Goal: Check status: Check status

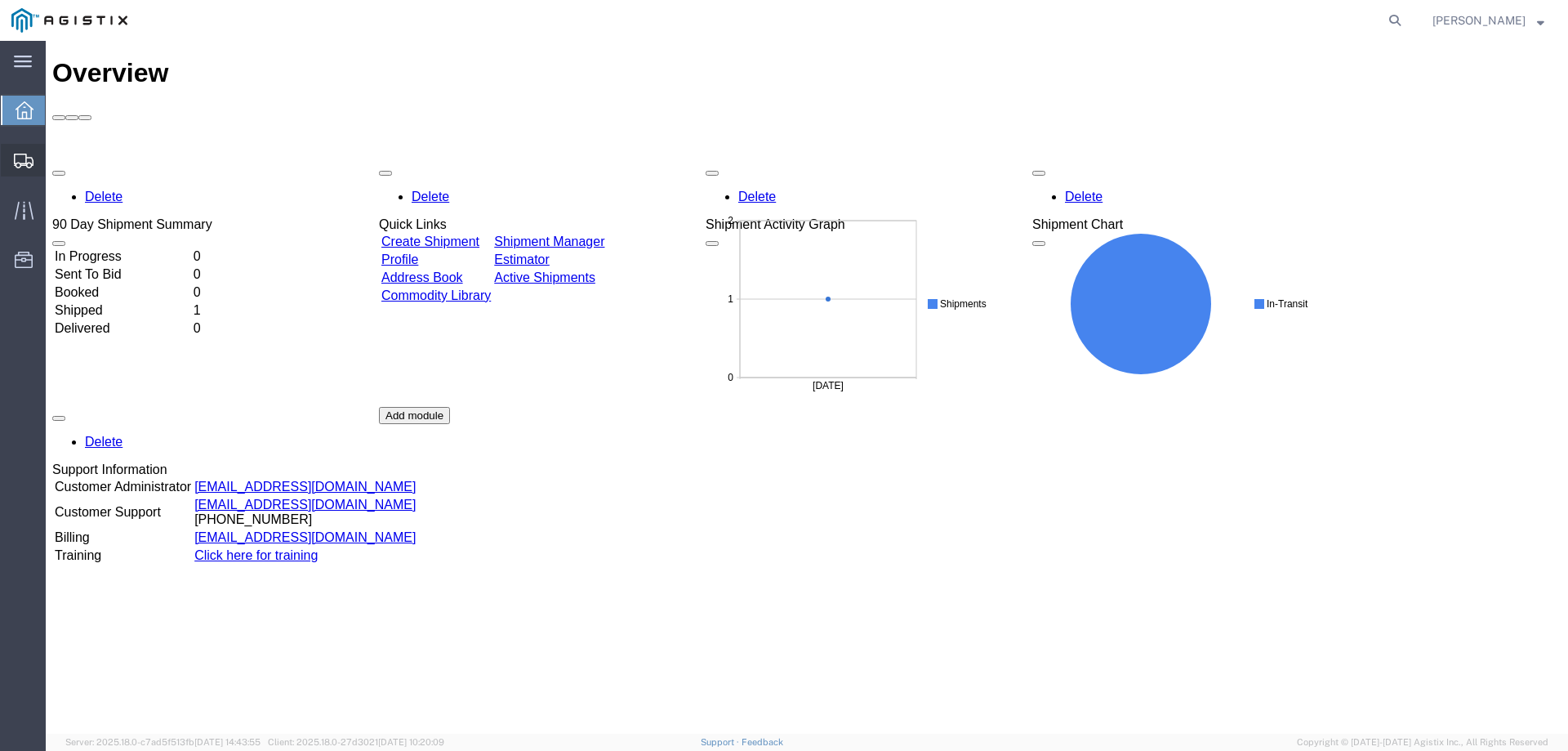
click at [56, 159] on span "Shipments" at bounding box center [50, 160] width 12 height 33
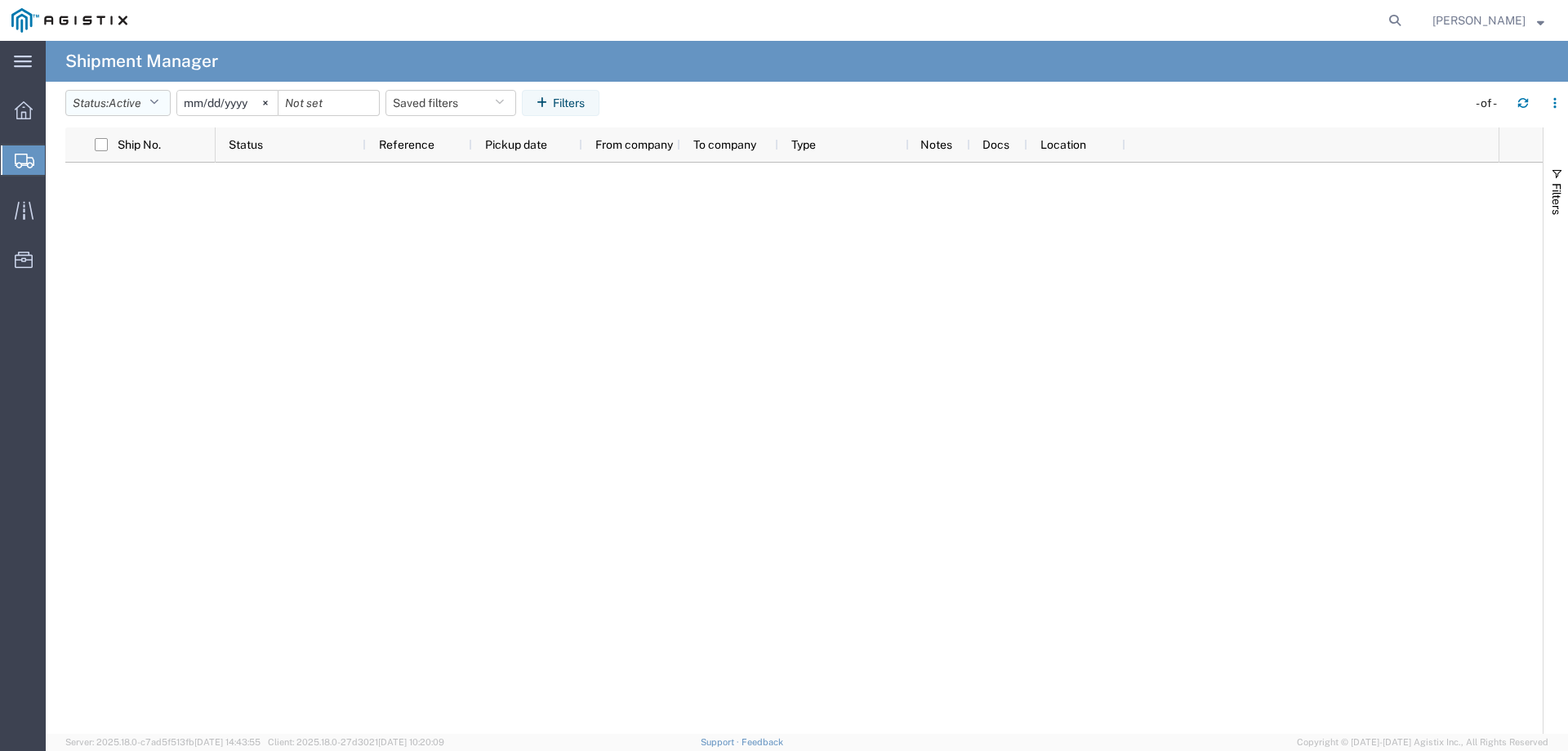
click at [163, 109] on button "Status: Active" at bounding box center [118, 103] width 105 height 26
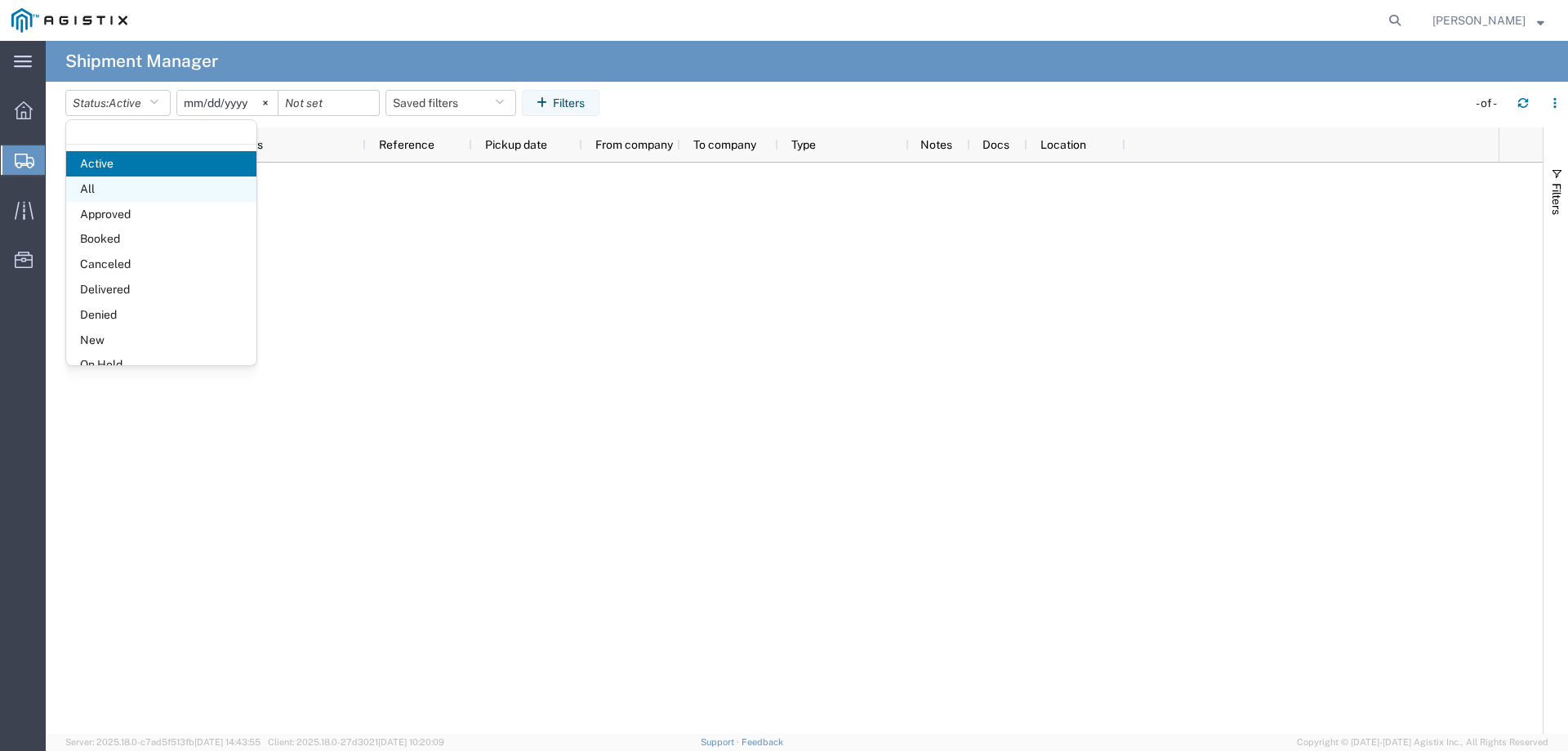
click at [109, 192] on span "All" at bounding box center [162, 189] width 191 height 25
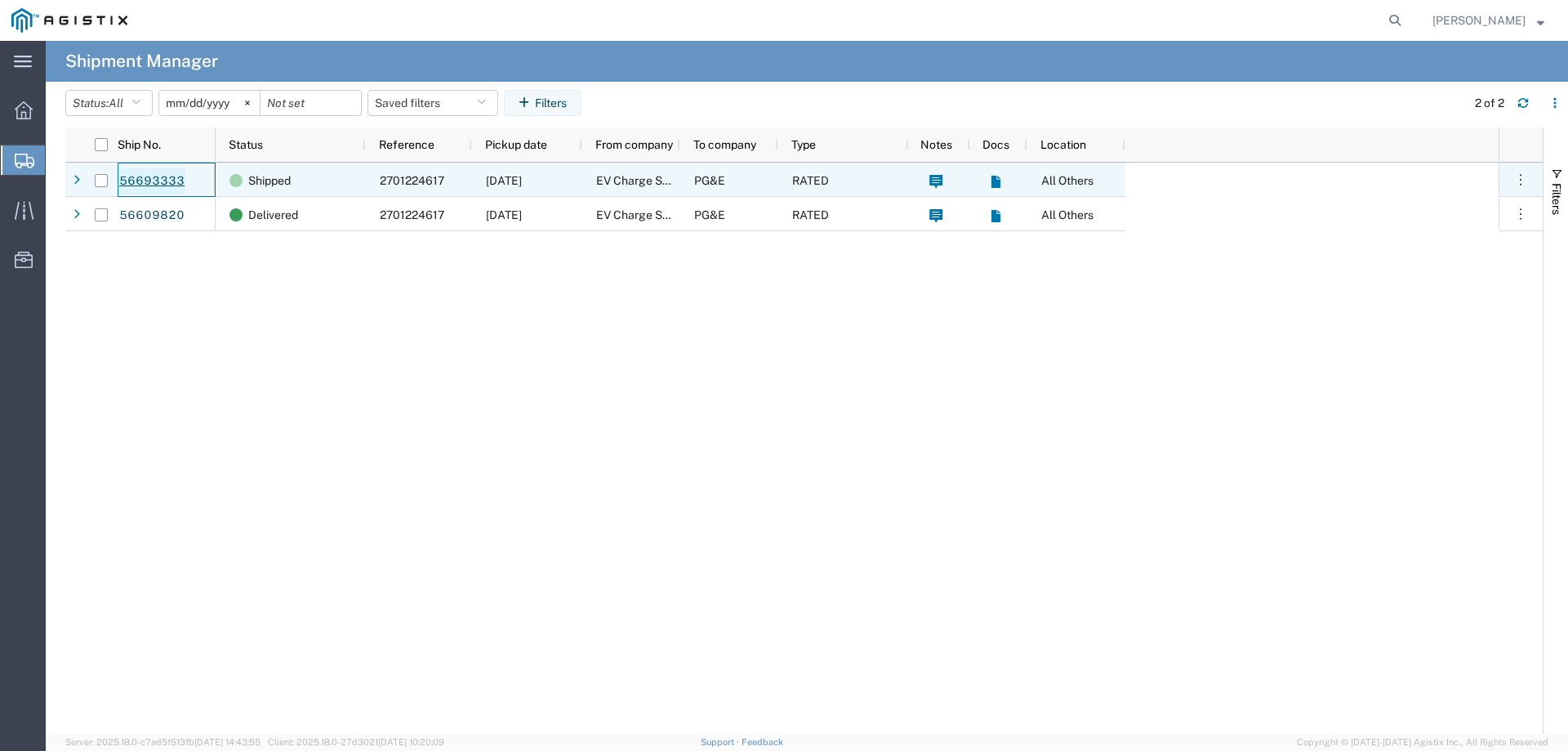
click at [153, 174] on link "56693333" at bounding box center [152, 181] width 67 height 26
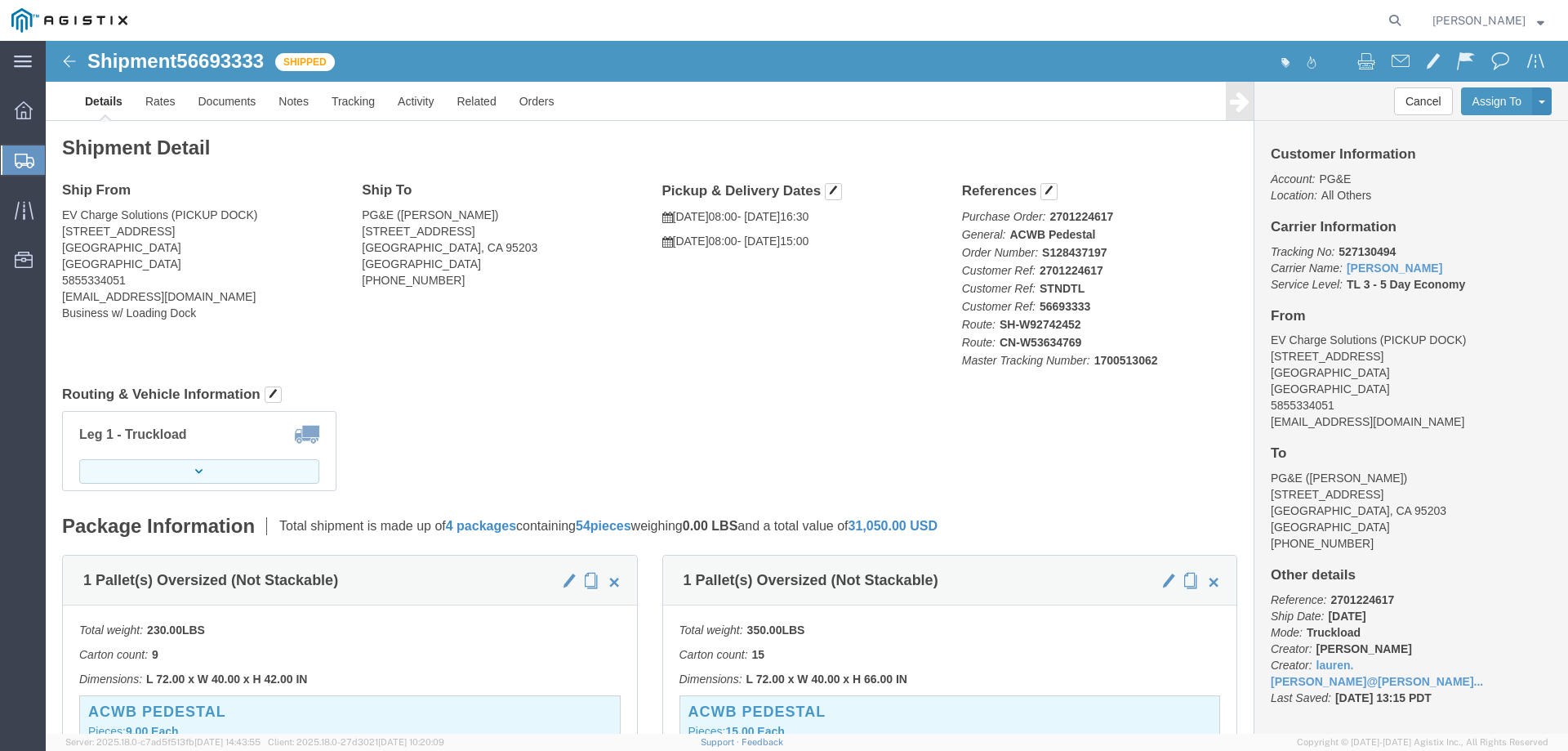
click icon "button"
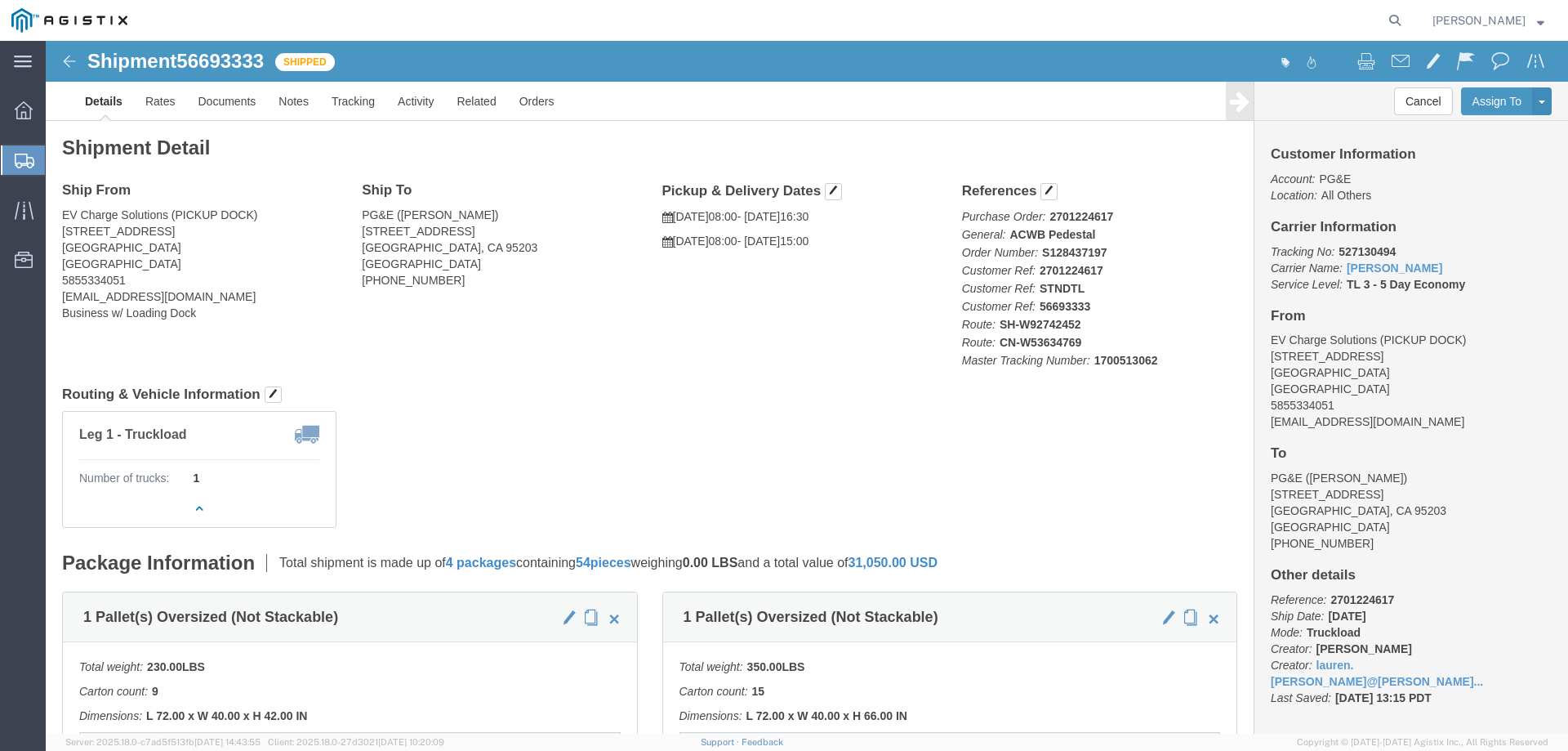
click img
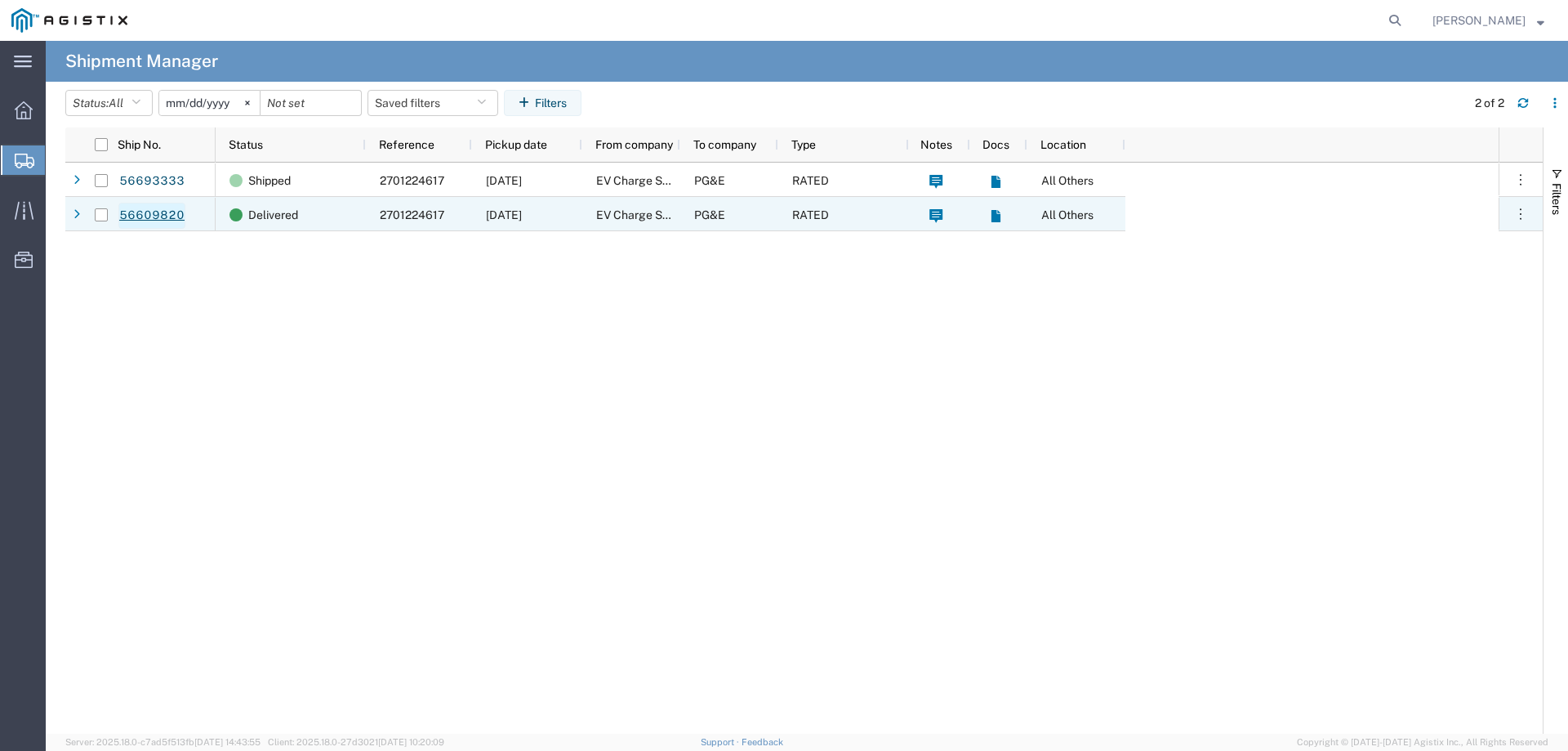
click at [127, 212] on link "56609820" at bounding box center [152, 215] width 67 height 26
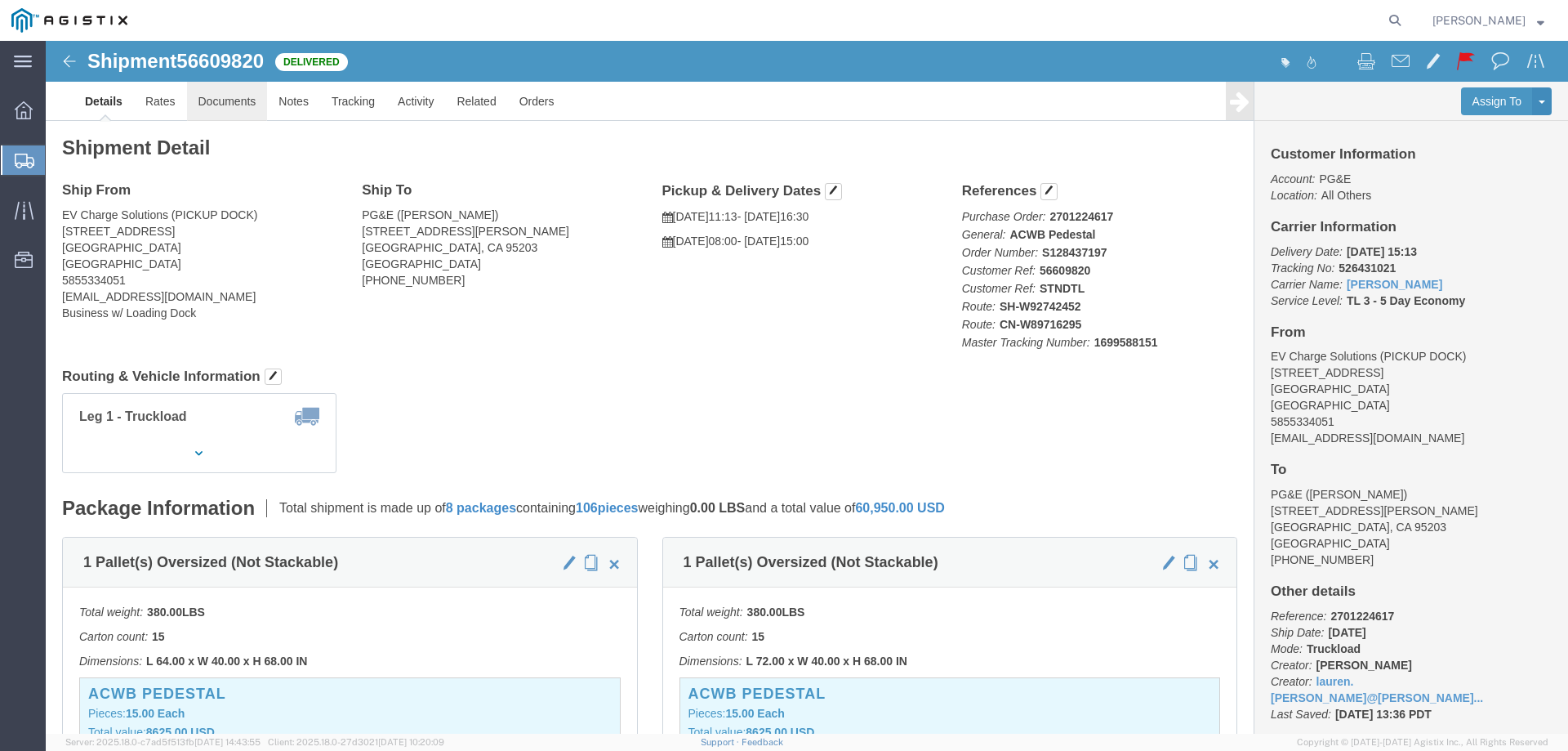
click link "Documents"
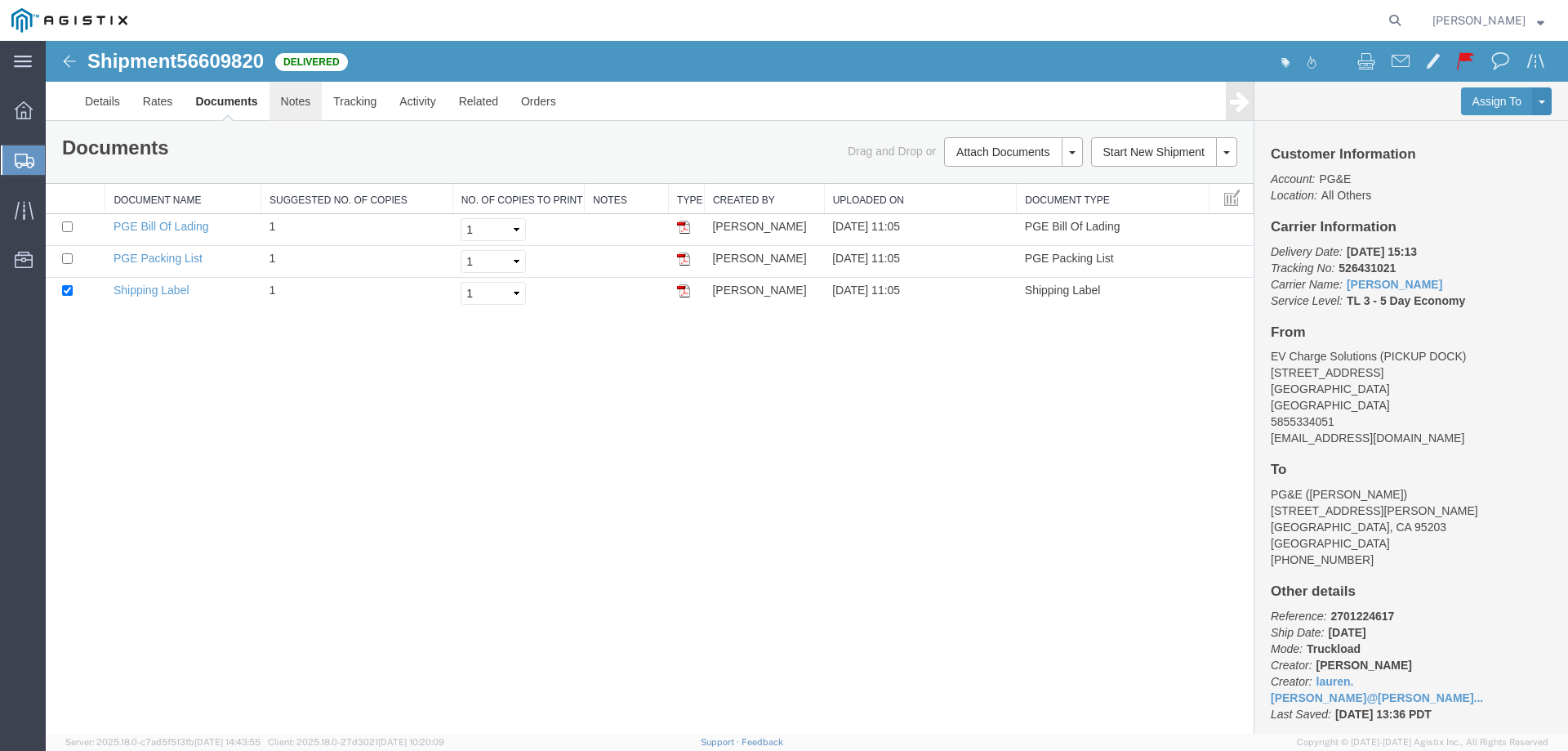
click at [311, 104] on link "Notes" at bounding box center [296, 101] width 53 height 39
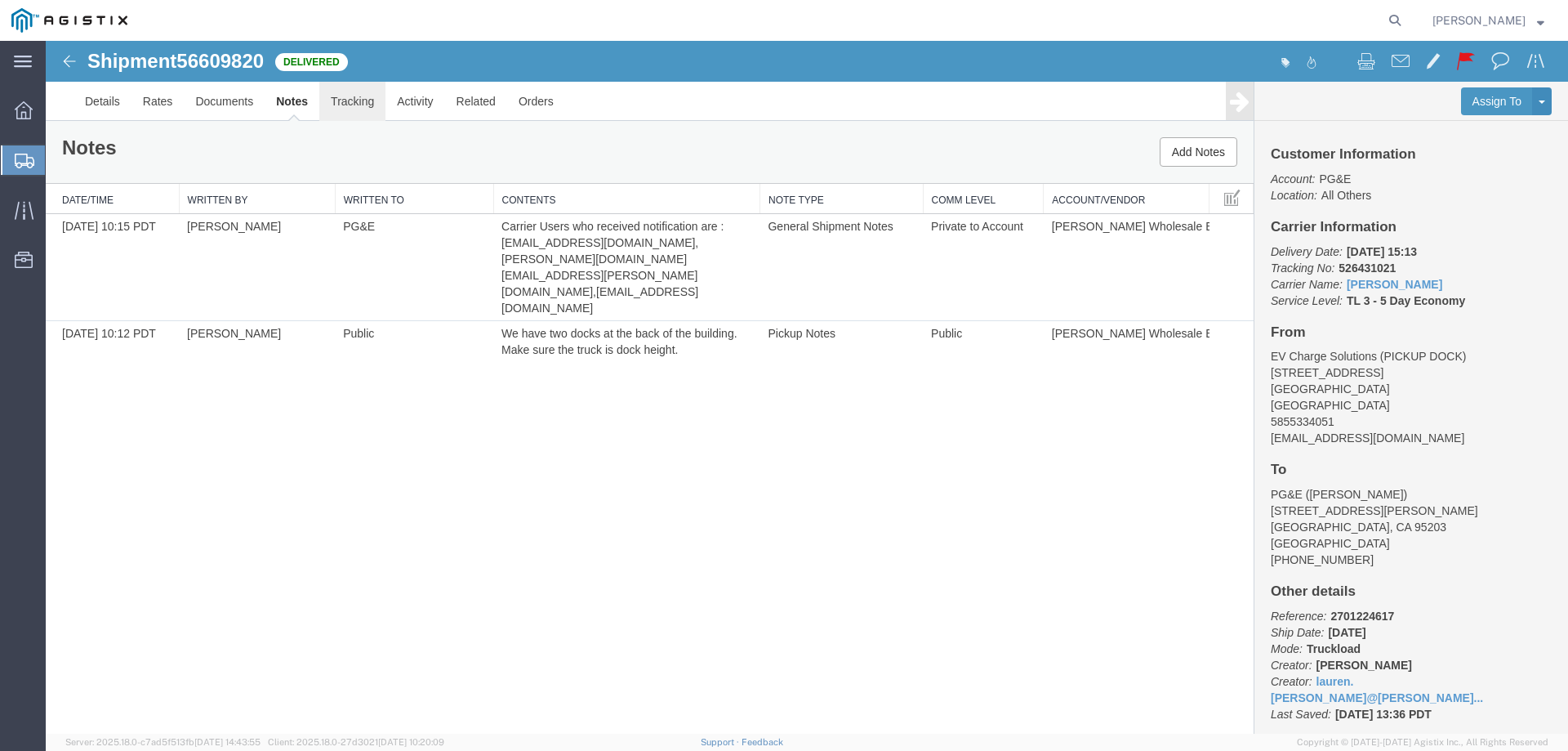
click at [341, 102] on link "Tracking" at bounding box center [352, 101] width 66 height 39
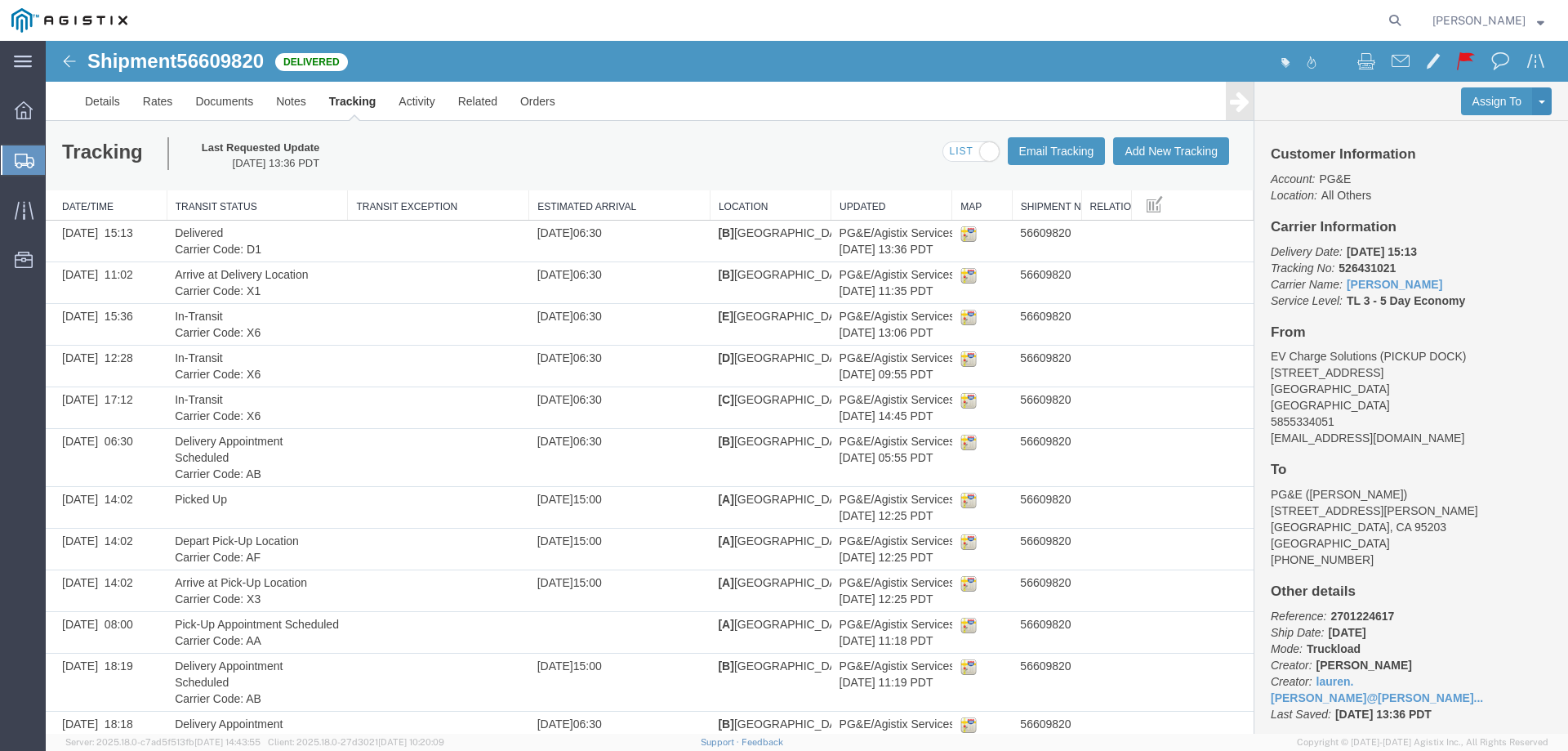
drag, startPoint x: 1064, startPoint y: 210, endPoint x: 1080, endPoint y: 204, distance: 17.1
click at [1080, 204] on div "Date/Time Transit Status Transit Exception Estimated Arrival Location Updated M…" at bounding box center [649, 500] width 1208 height 620
click at [64, 55] on img at bounding box center [70, 62] width 20 height 20
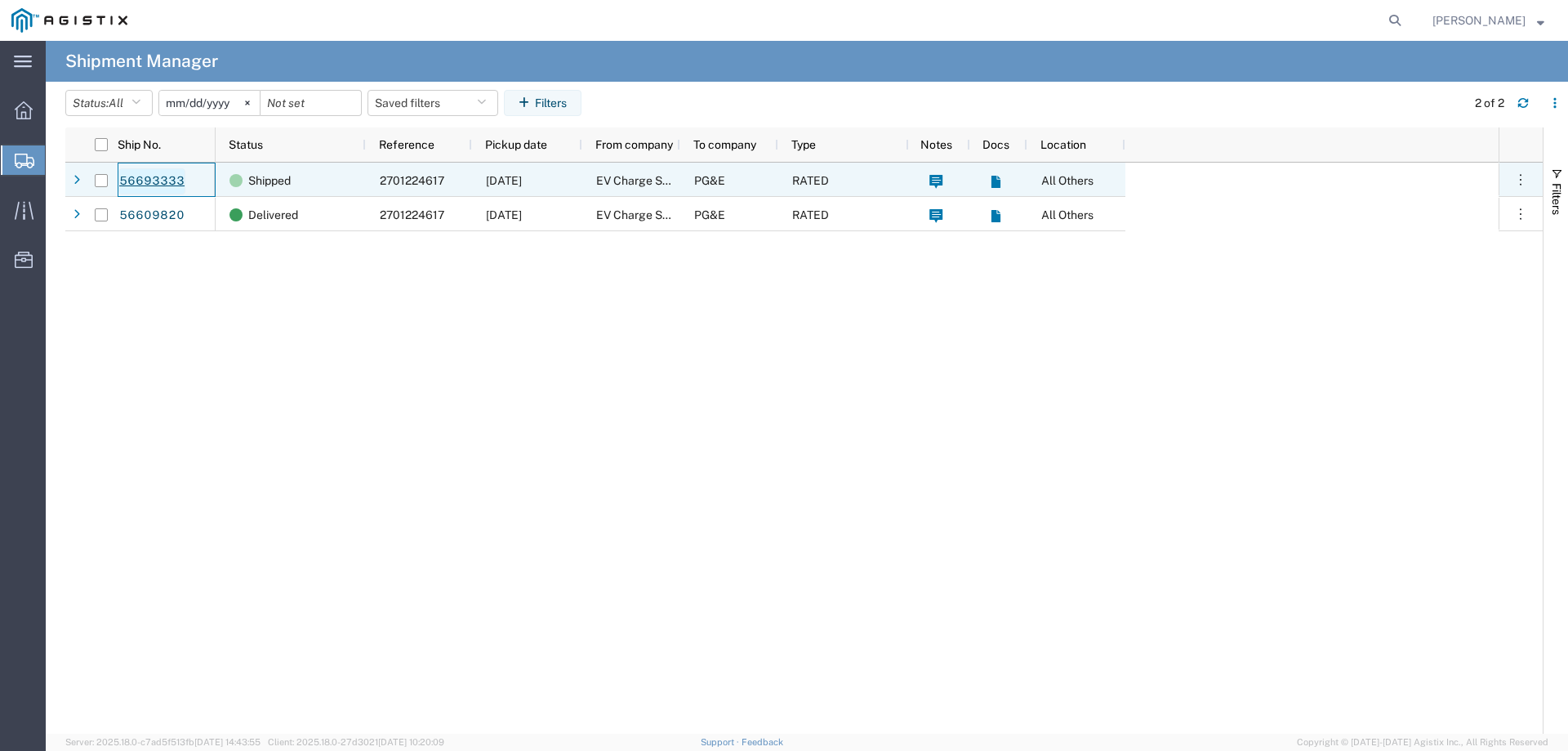
click at [158, 185] on link "56693333" at bounding box center [152, 181] width 67 height 26
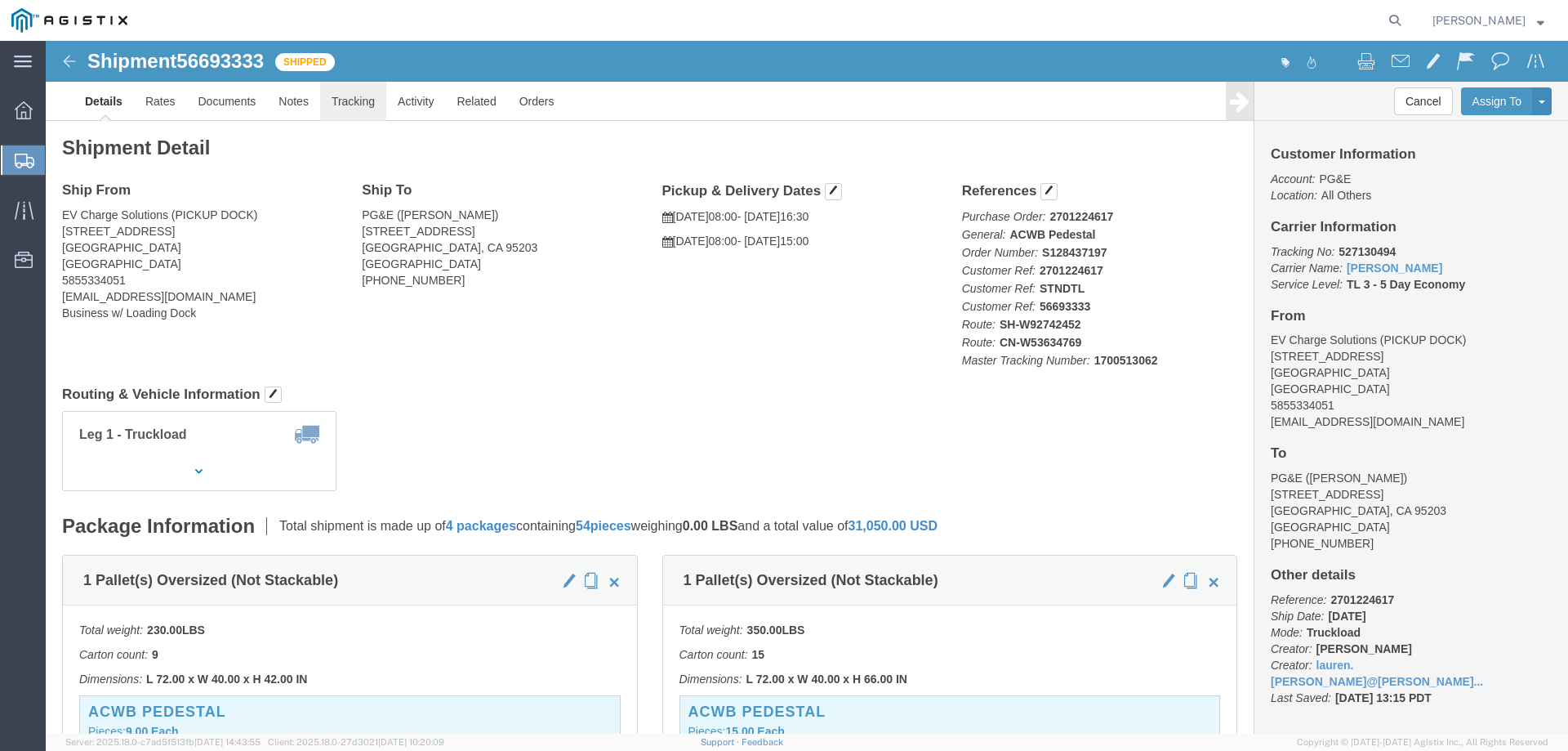
click link "Tracking"
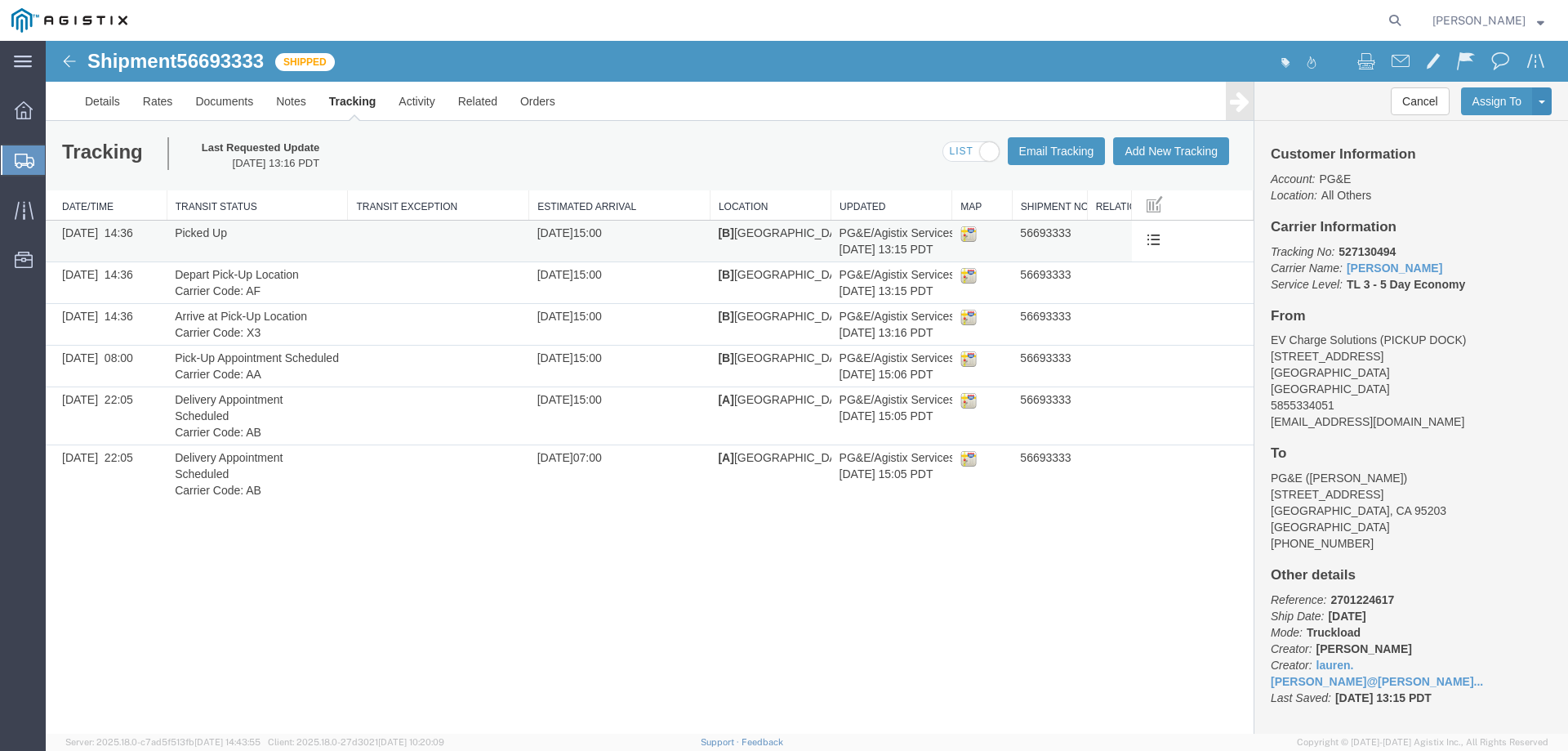
click at [1053, 235] on td "56693333" at bounding box center [1049, 242] width 75 height 42
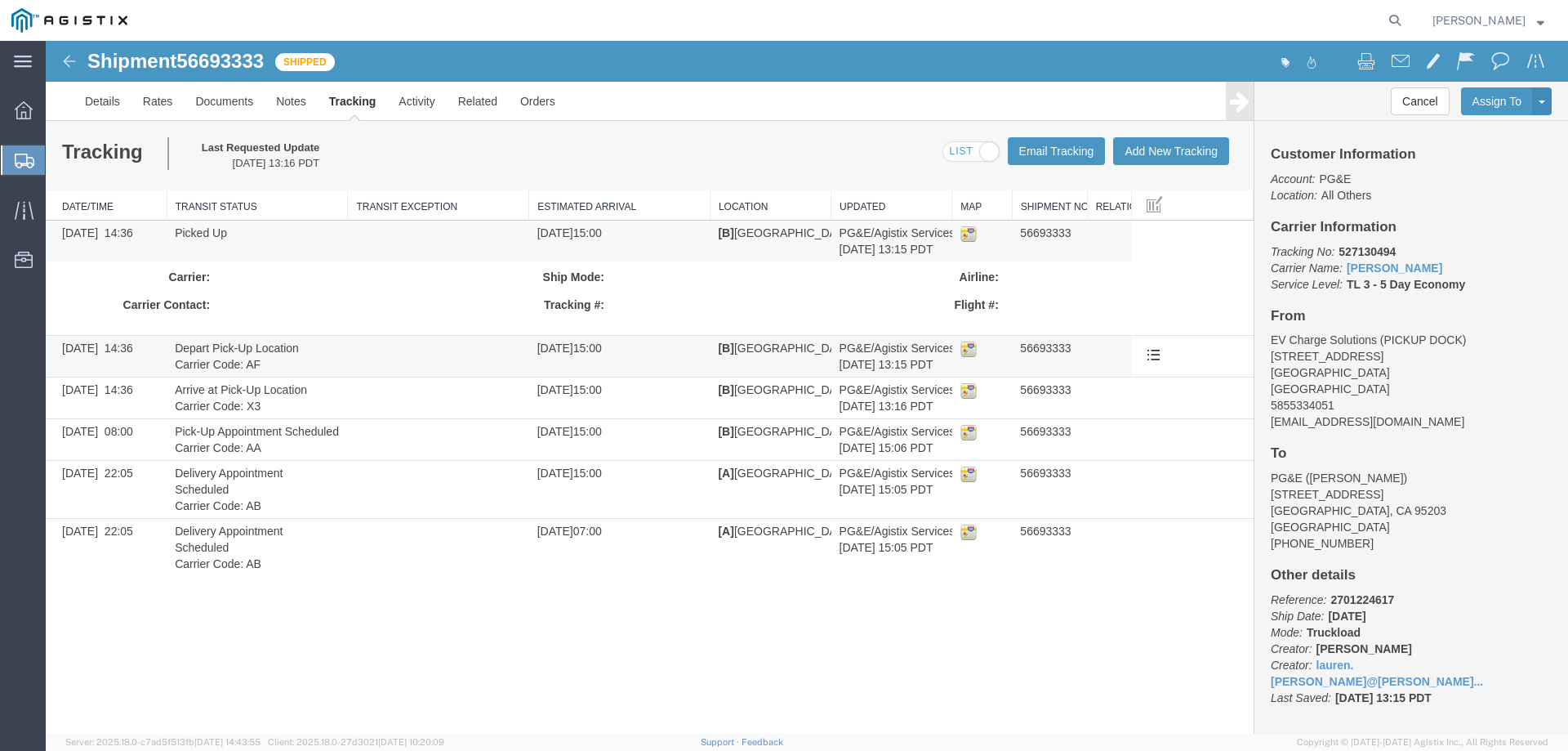
click at [1043, 341] on td "56693333" at bounding box center [1049, 356] width 75 height 42
